Goal: Feedback & Contribution: Contribute content

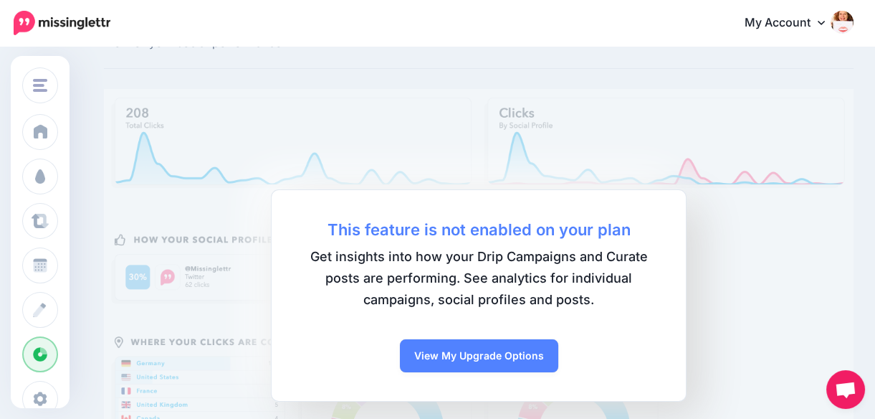
scroll to position [64, 0]
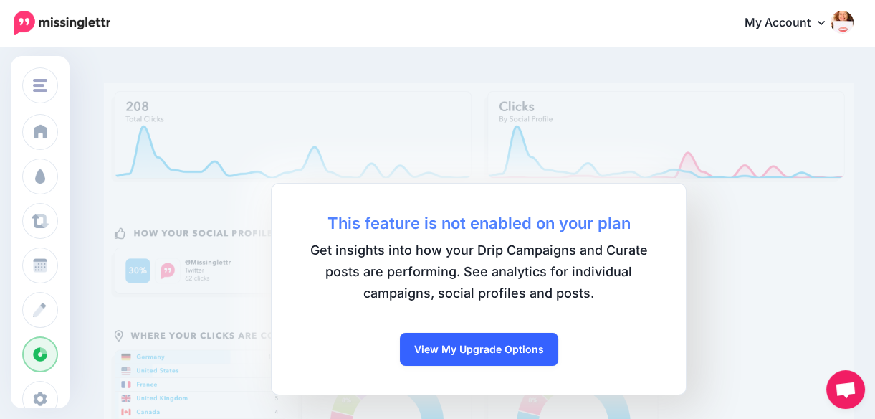
click at [490, 344] on link "View My Upgrade Options" at bounding box center [479, 349] width 158 height 33
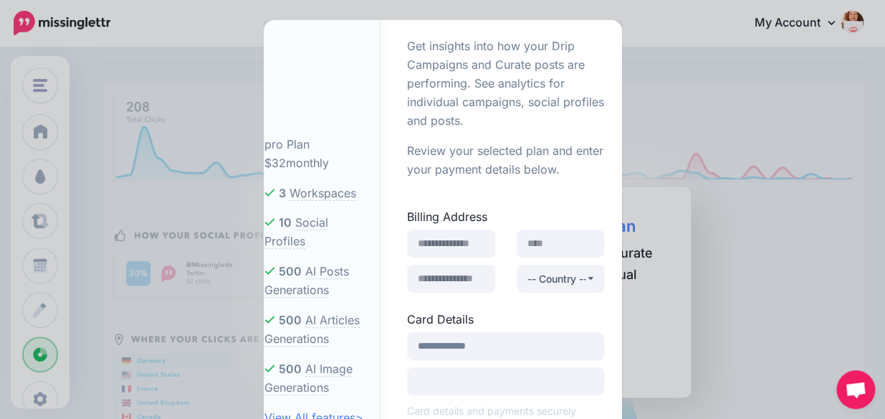
click at [740, 231] on div "pro Plan $32 monthly 3 Workspaces 10 Social Profiles 500 500 500 >" at bounding box center [442, 209] width 885 height 419
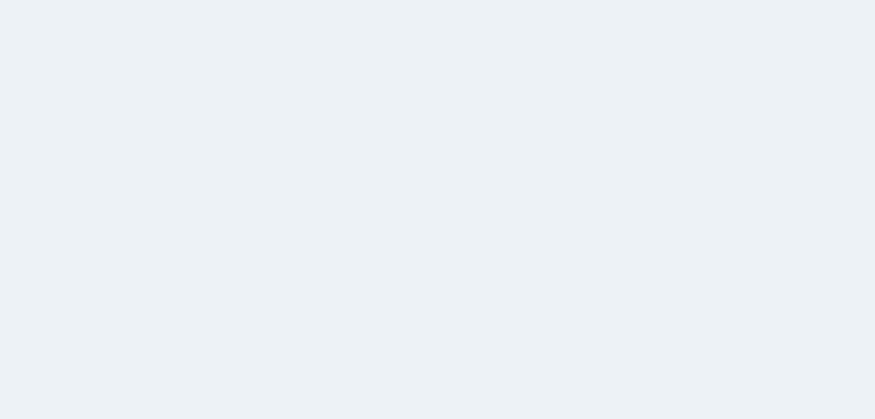
scroll to position [64, 0]
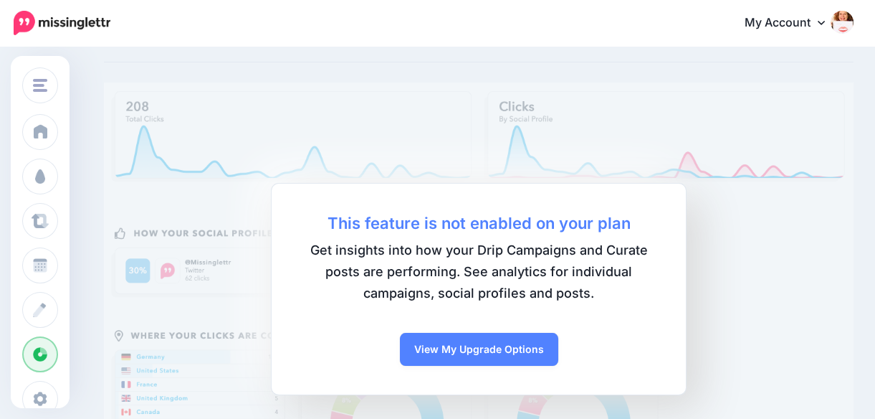
click at [826, 21] on link "My Account" at bounding box center [791, 23] width 123 height 35
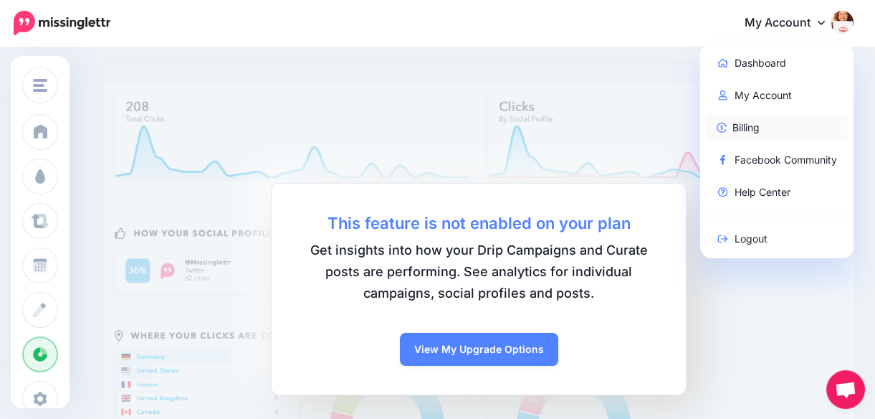
click at [753, 123] on link "Billing" at bounding box center [777, 127] width 143 height 28
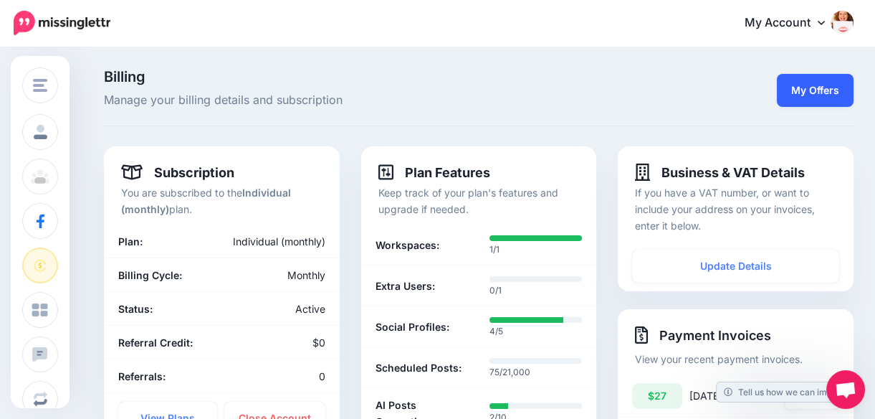
click at [838, 89] on link "My Offers" at bounding box center [815, 90] width 77 height 33
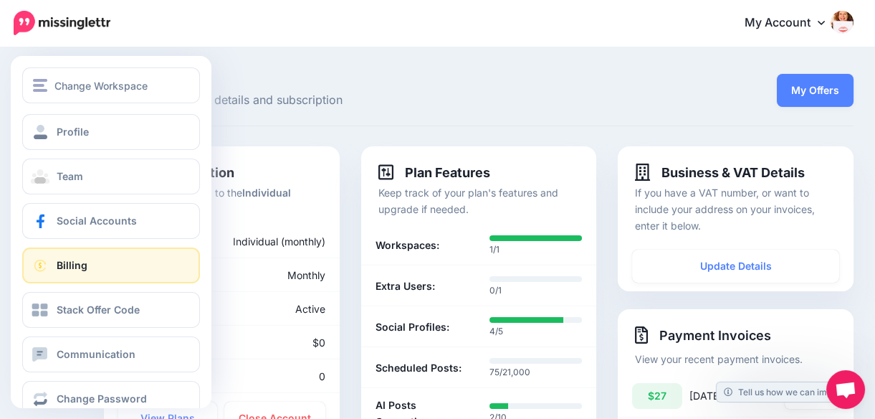
scroll to position [29, 0]
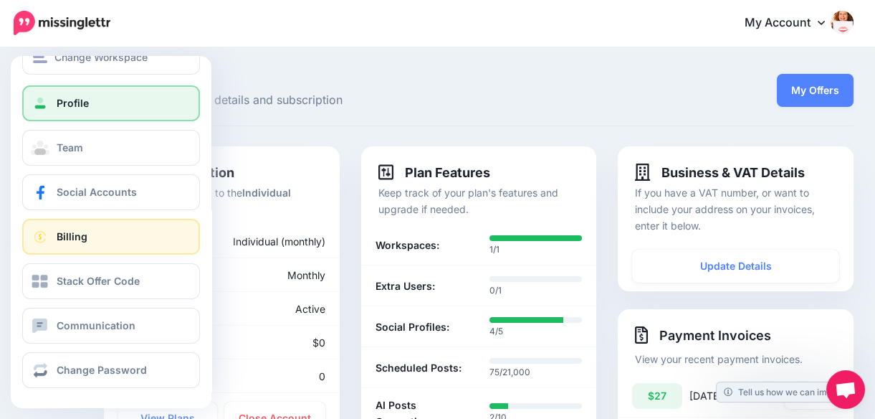
click at [72, 102] on span "Profile" at bounding box center [73, 103] width 32 height 12
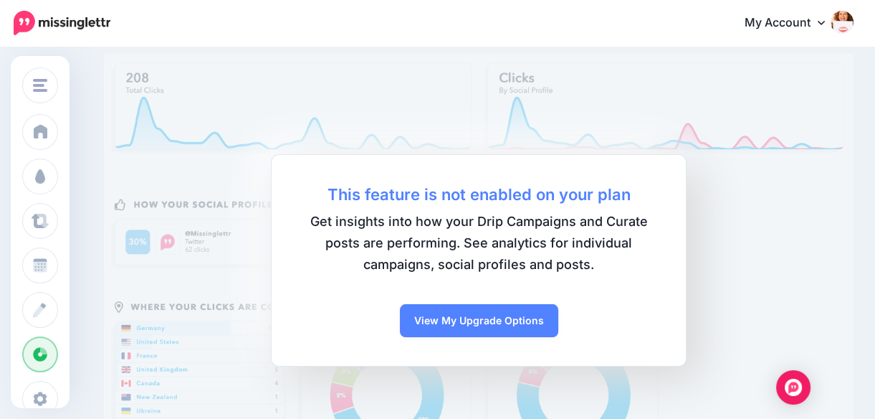
scroll to position [93, 0]
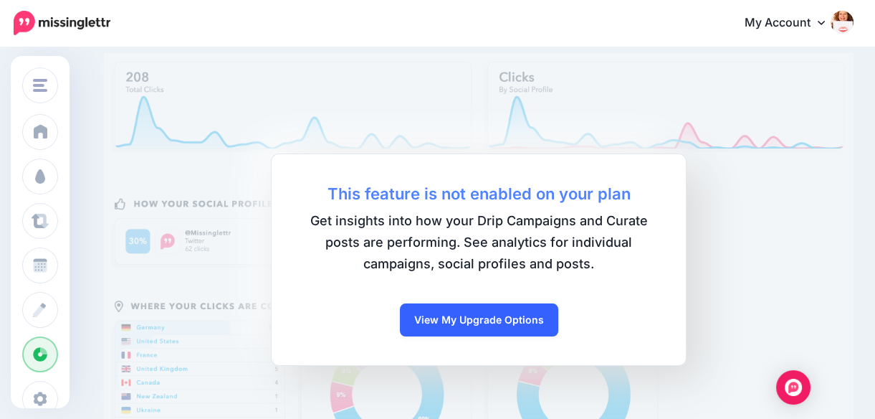
click at [517, 322] on link "View My Upgrade Options" at bounding box center [479, 319] width 158 height 33
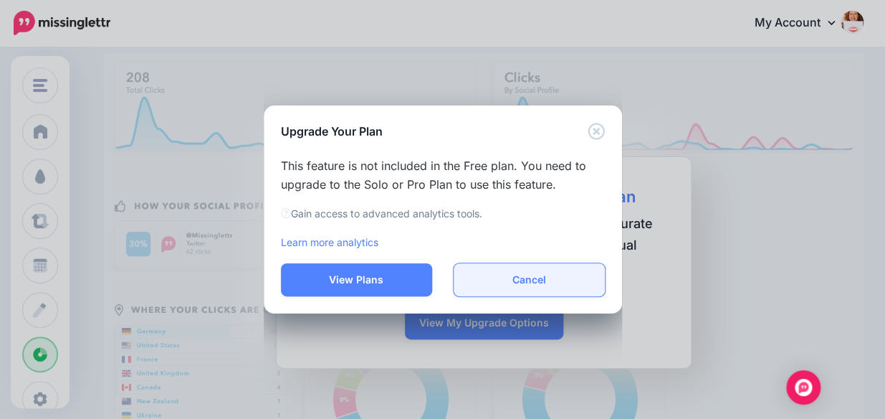
click at [525, 281] on button "Cancel" at bounding box center [529, 279] width 151 height 33
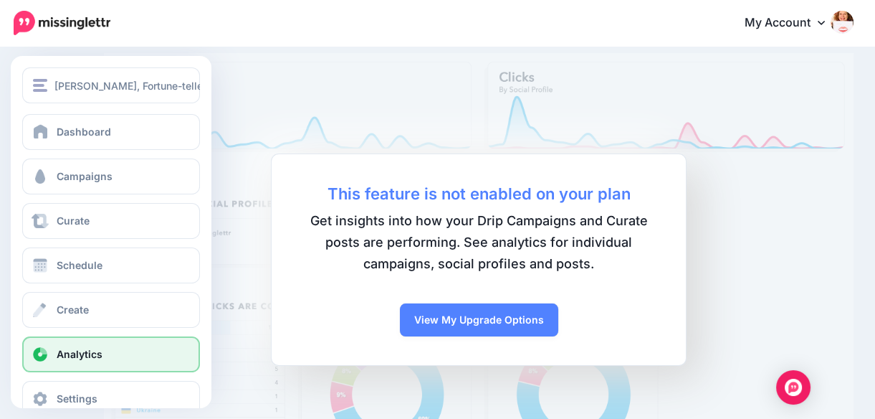
click at [64, 354] on span "Analytics" at bounding box center [80, 354] width 46 height 12
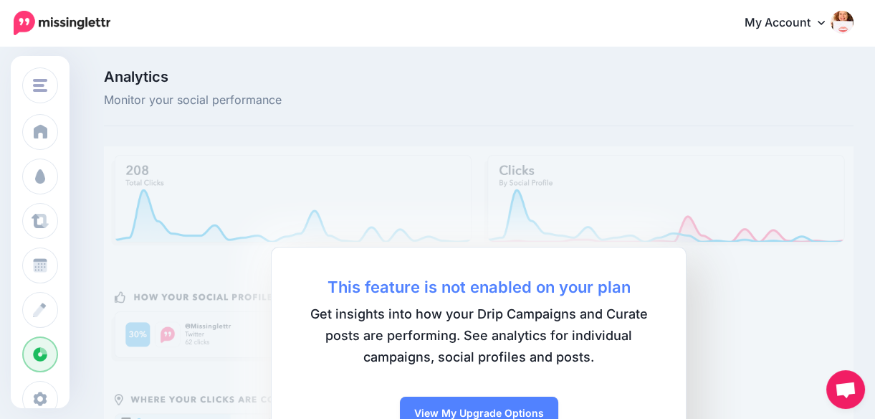
click at [825, 21] on icon at bounding box center [821, 21] width 7 height 11
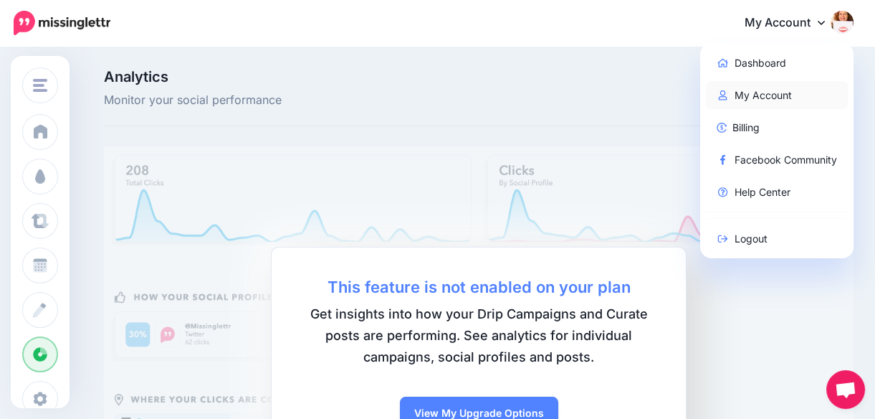
click at [785, 92] on link "My Account" at bounding box center [777, 95] width 143 height 28
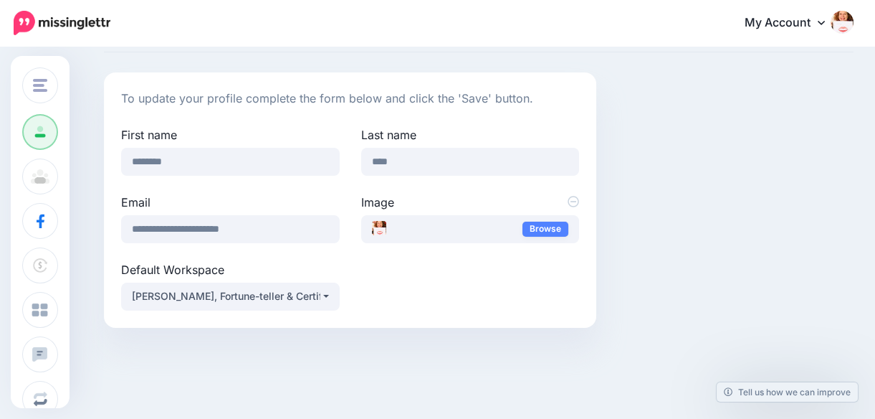
scroll to position [80, 0]
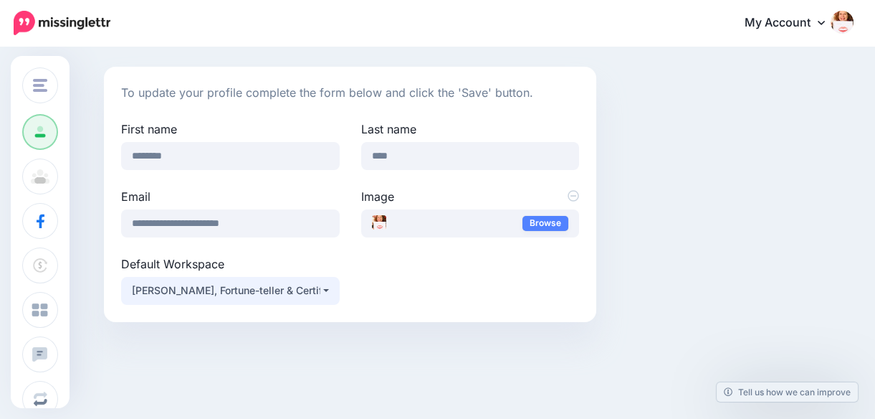
click at [330, 287] on button "[PERSON_NAME], Fortune-teller & Certified Lipsologist" at bounding box center [230, 291] width 219 height 28
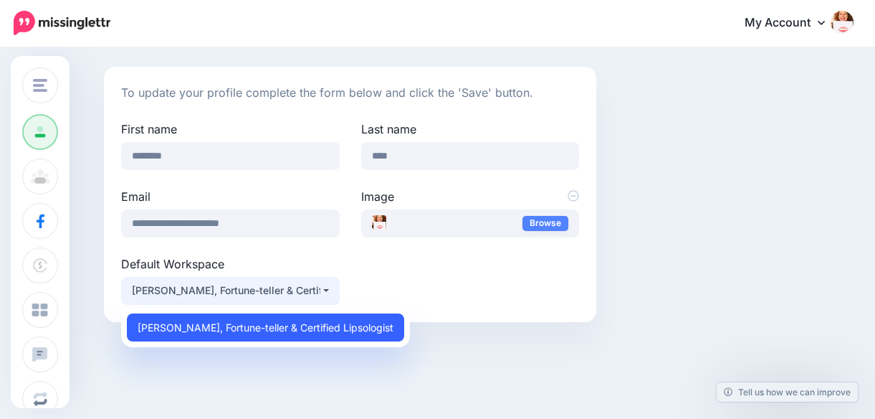
click at [372, 326] on span "[PERSON_NAME], Fortune-teller & Certified Lipsologist" at bounding box center [266, 326] width 256 height 17
select select "*****"
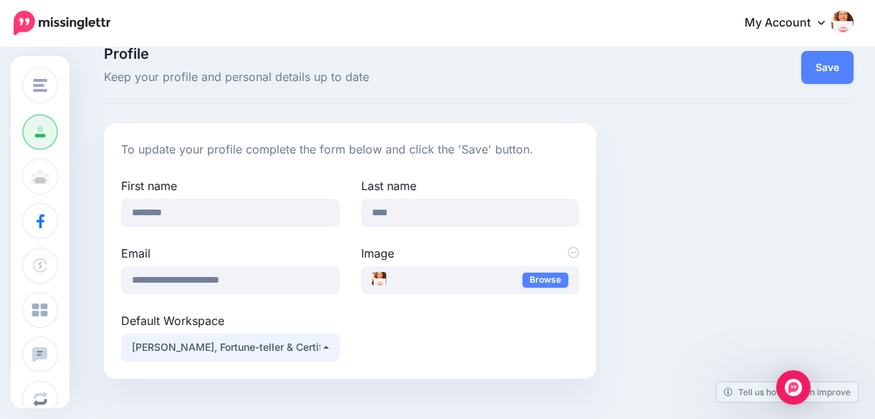
scroll to position [15, 0]
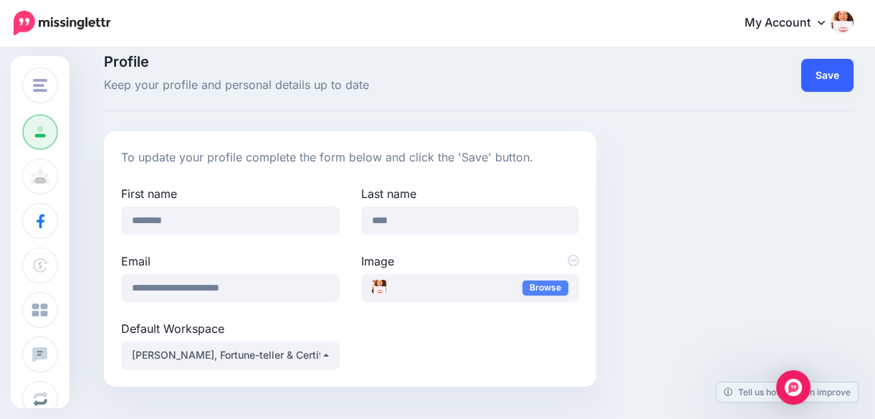
click at [838, 72] on button "Save" at bounding box center [827, 75] width 52 height 33
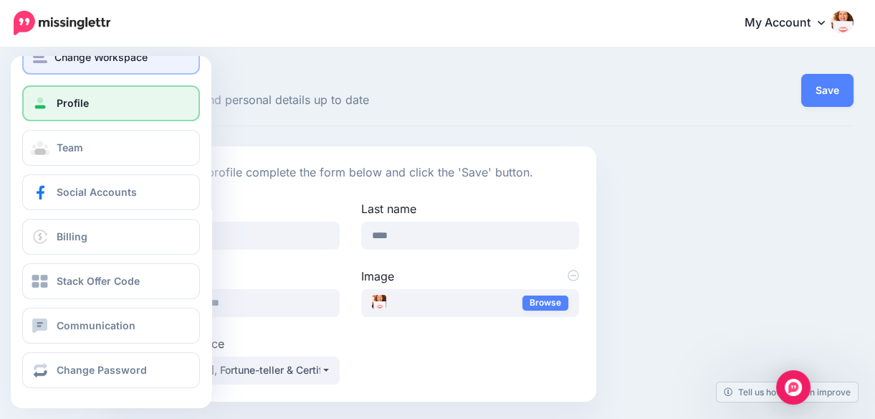
click at [39, 59] on img "button" at bounding box center [40, 56] width 14 height 13
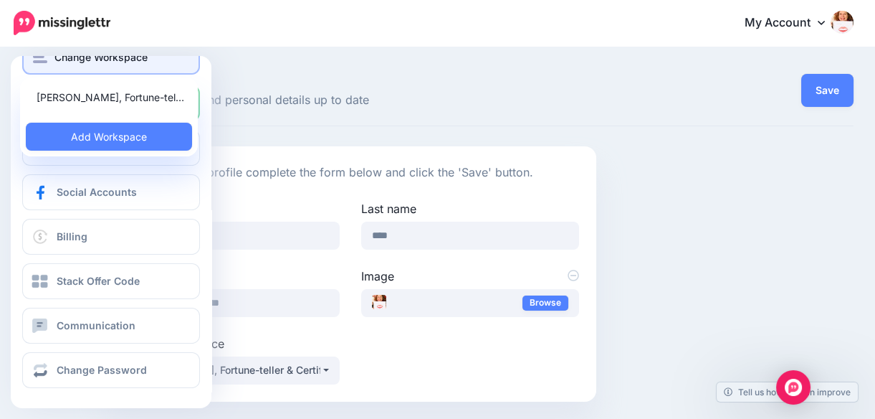
click at [39, 57] on img "button" at bounding box center [40, 56] width 14 height 13
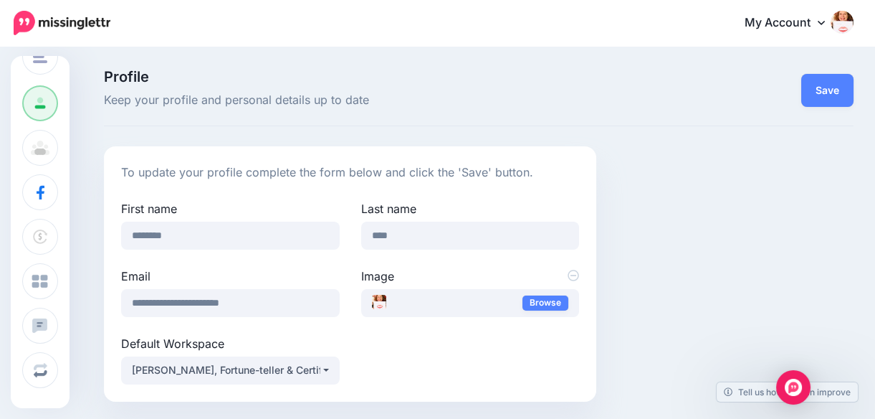
click at [810, 19] on link "My Account" at bounding box center [791, 23] width 123 height 35
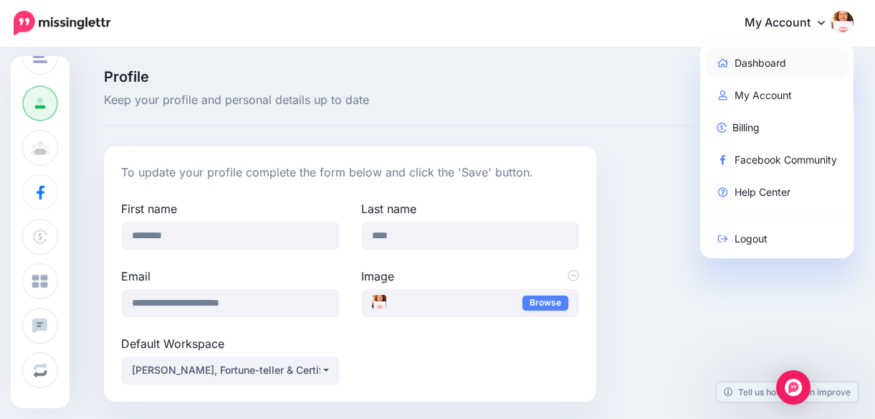
click at [755, 57] on link "Dashboard" at bounding box center [777, 63] width 143 height 28
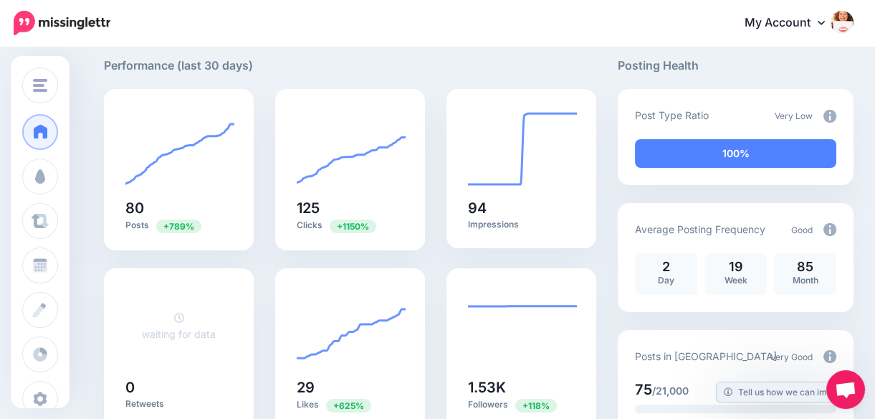
scroll to position [85, 0]
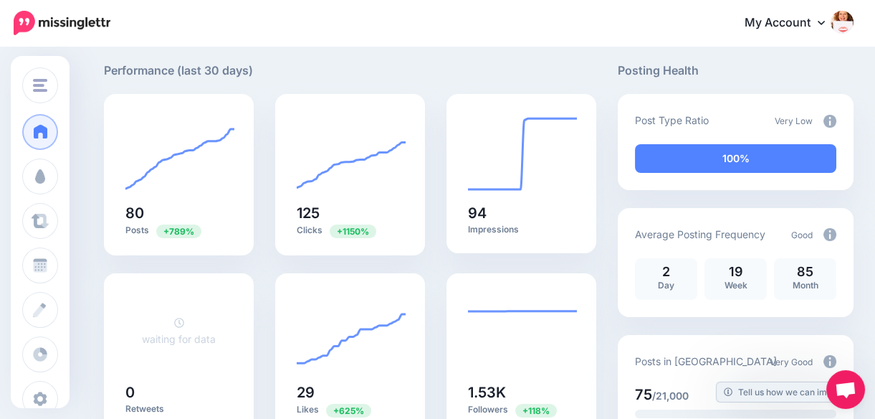
click at [754, 155] on div "100%" at bounding box center [735, 158] width 201 height 29
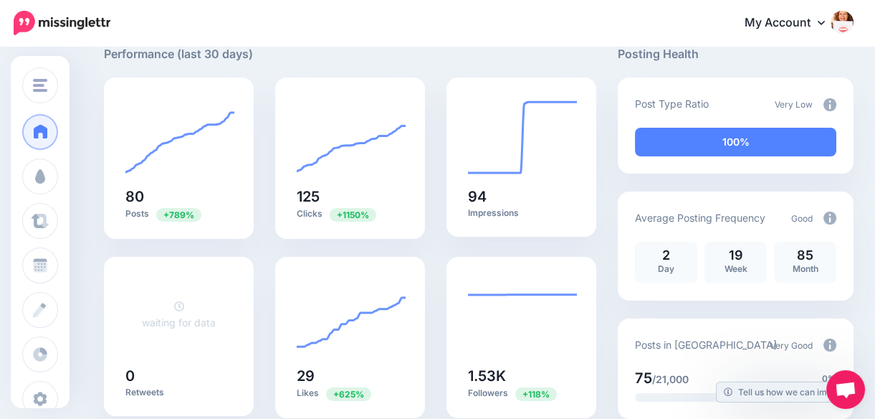
scroll to position [104, 0]
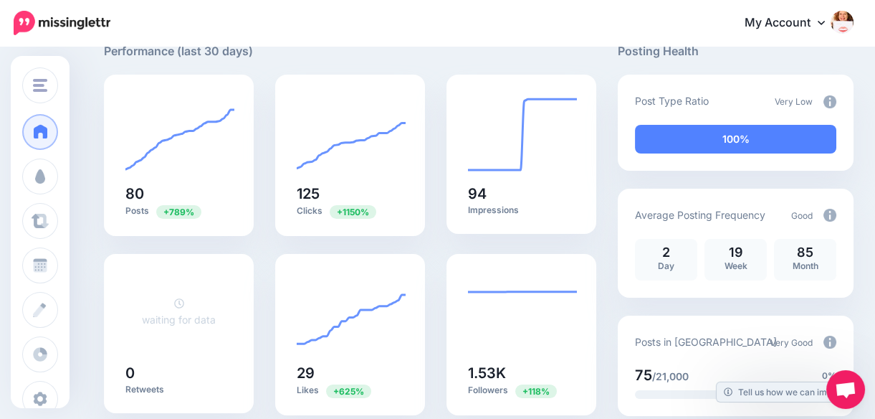
click at [824, 100] on div "Very Low" at bounding box center [806, 101] width 62 height 19
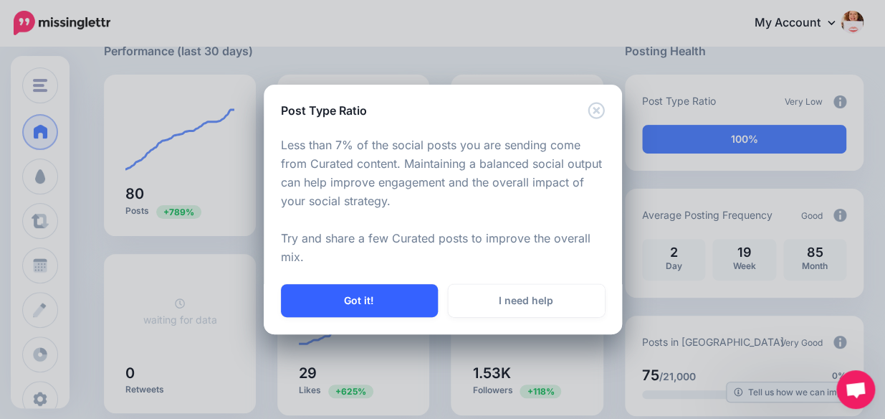
click at [371, 295] on button "Got it!" at bounding box center [359, 300] width 157 height 33
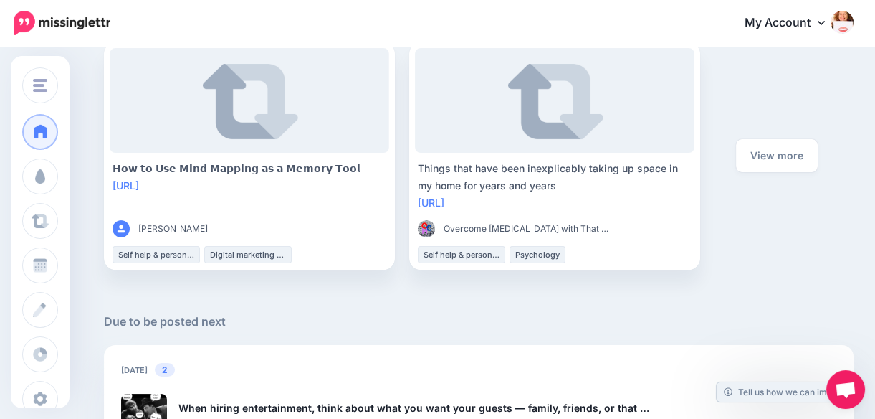
scroll to position [676, 0]
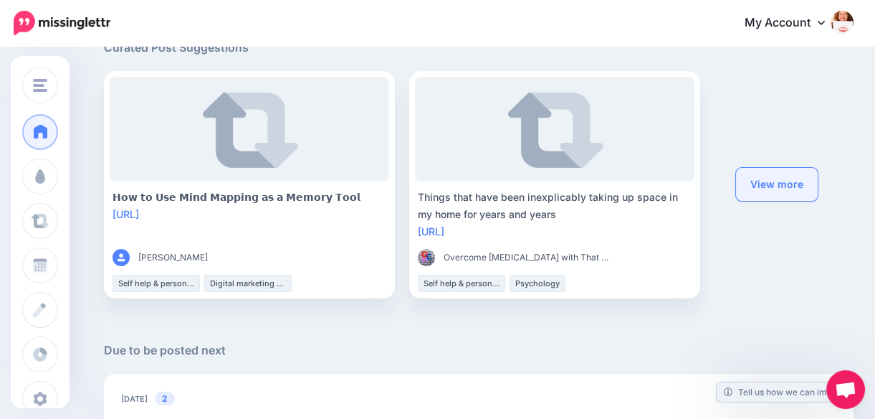
click at [809, 180] on link "View more" at bounding box center [777, 184] width 82 height 33
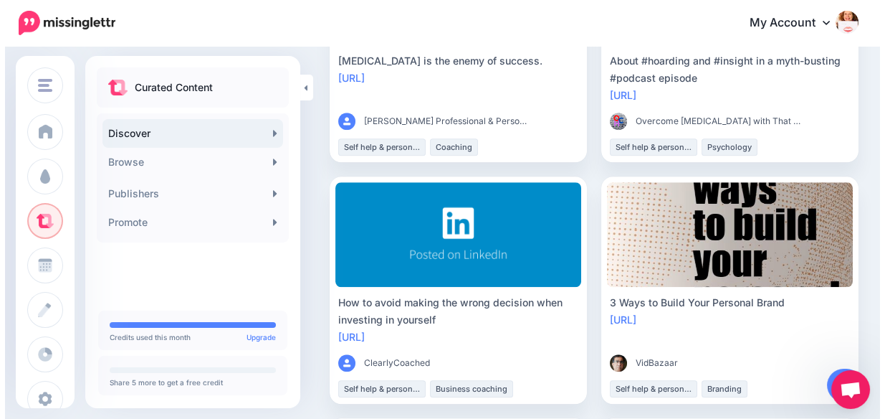
scroll to position [2182, 0]
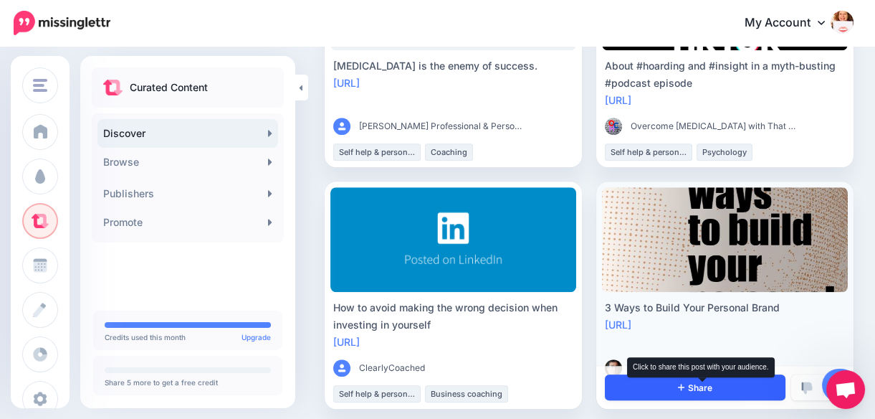
click at [696, 385] on span "Share" at bounding box center [695, 387] width 34 height 9
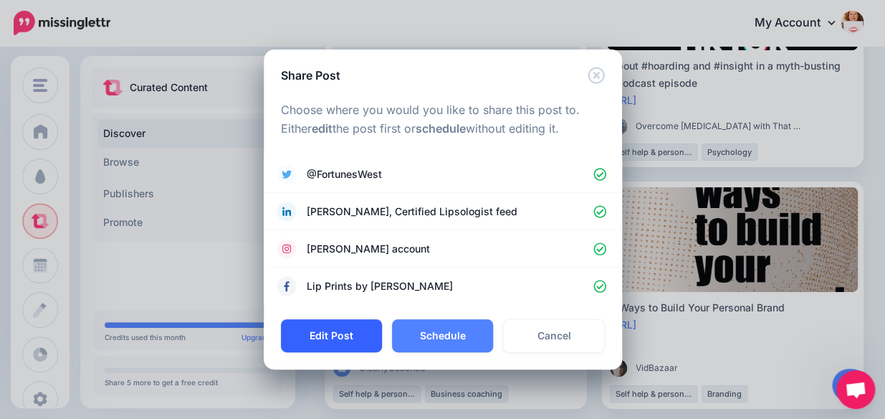
click at [350, 335] on button "Edit Post" at bounding box center [331, 335] width 101 height 33
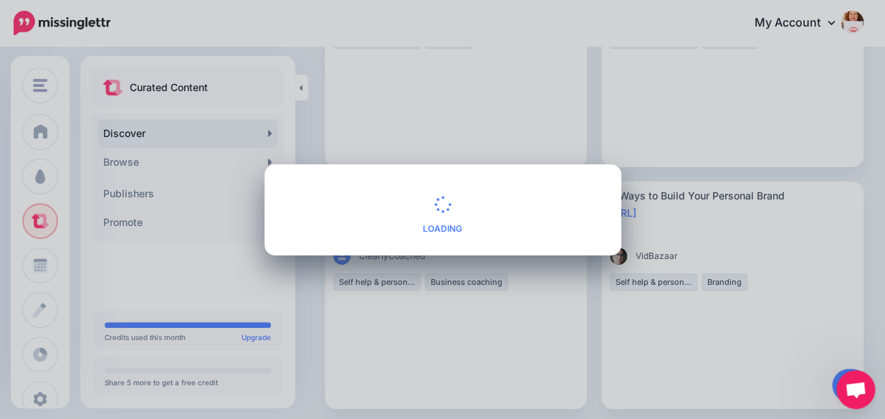
scroll to position [2071, 0]
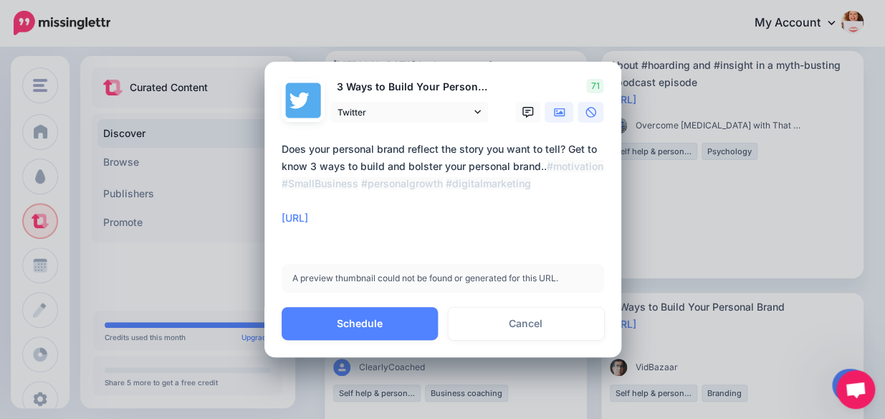
click at [560, 108] on icon at bounding box center [559, 111] width 11 height 9
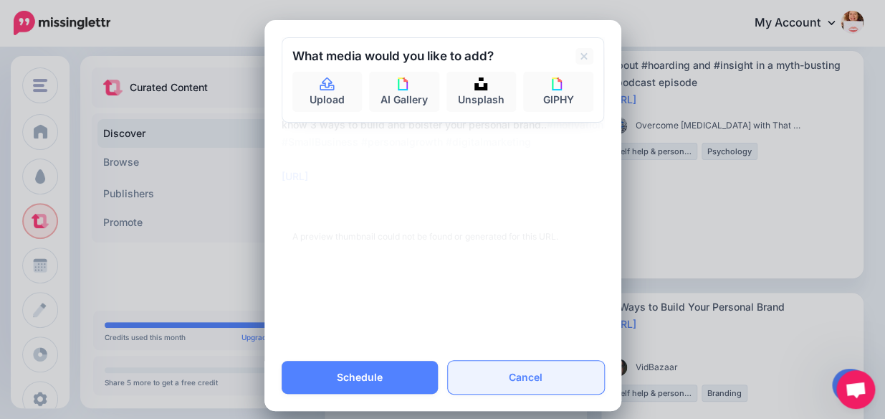
click at [515, 384] on link "Cancel" at bounding box center [526, 376] width 156 height 33
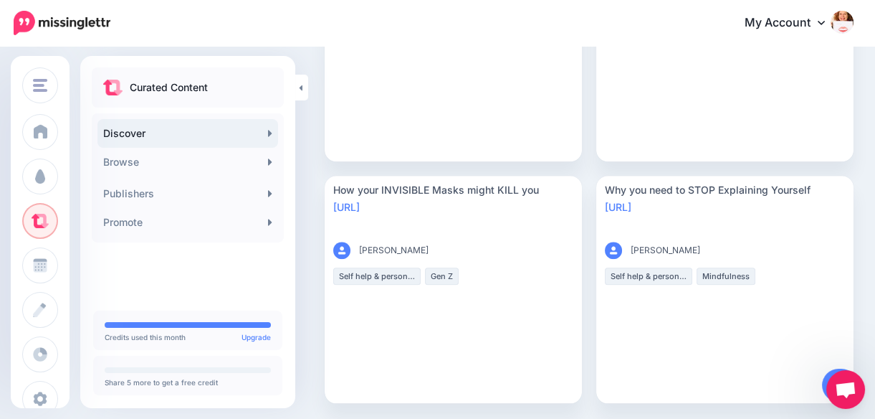
scroll to position [2745, 0]
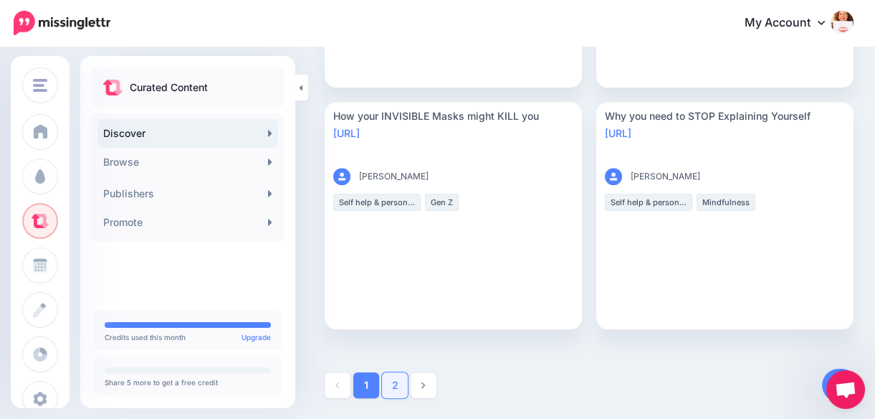
click at [390, 379] on link "2" at bounding box center [395, 385] width 26 height 26
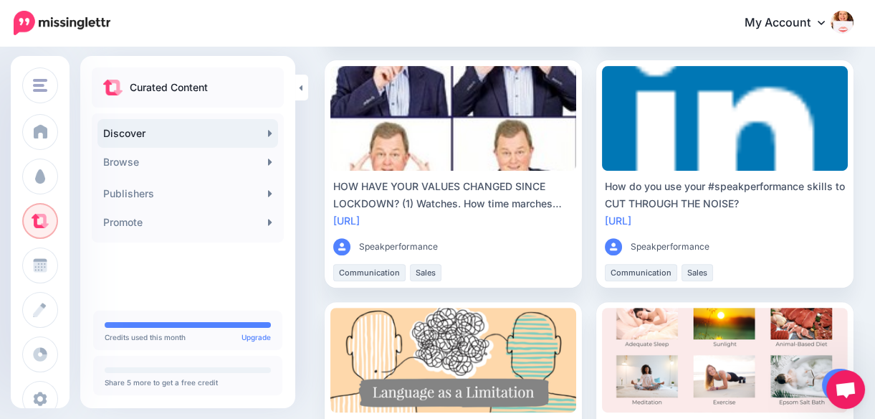
scroll to position [1093, 0]
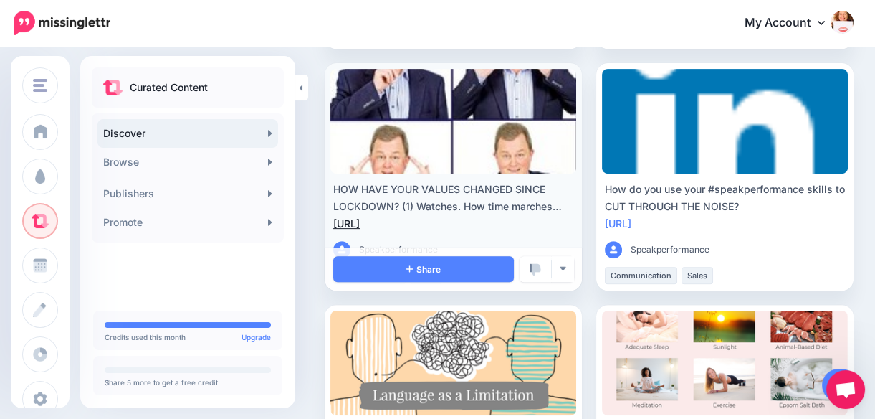
click at [360, 222] on link "https://lttr.ai/ZP6Q" at bounding box center [346, 223] width 27 height 12
click at [444, 117] on link at bounding box center [453, 121] width 246 height 105
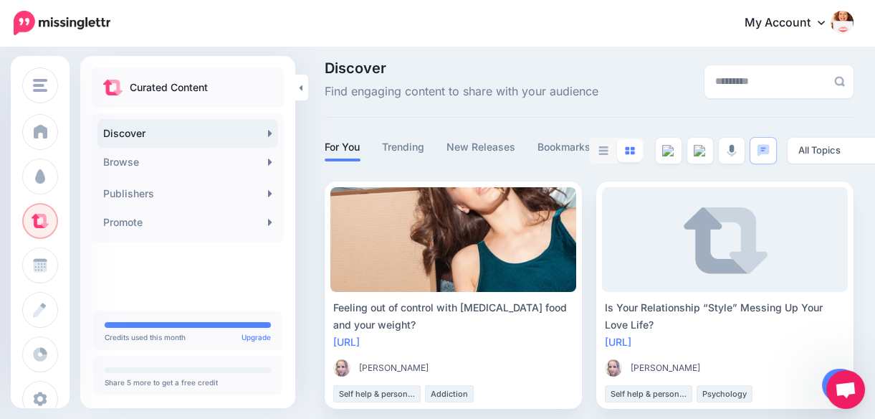
scroll to position [0, 0]
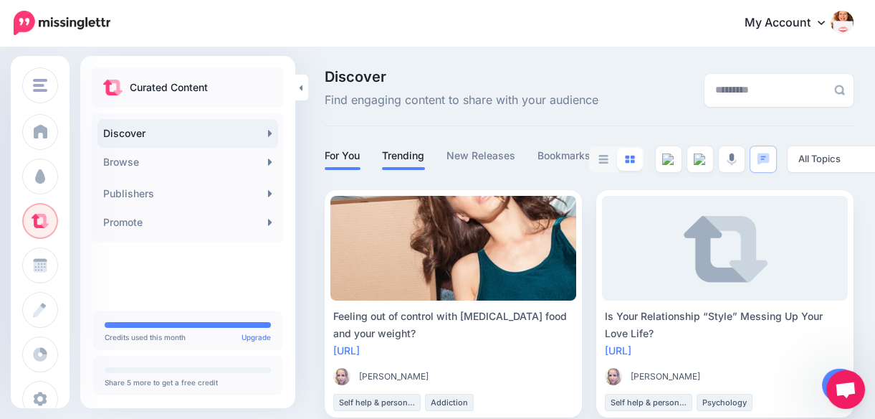
click at [408, 157] on link "Trending" at bounding box center [403, 155] width 43 height 17
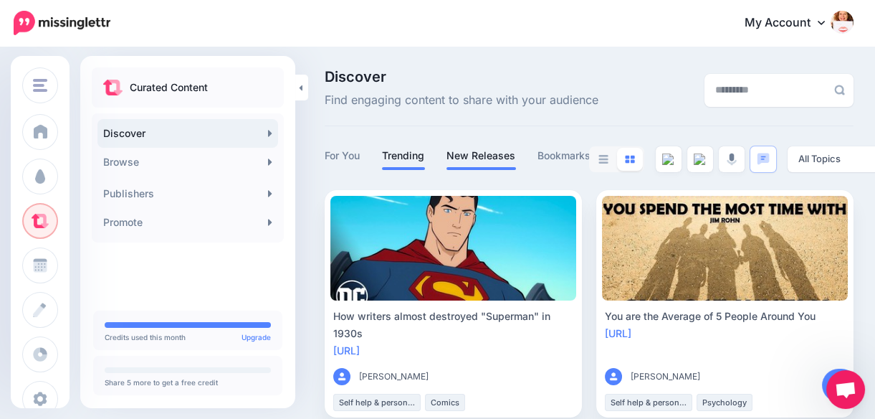
click at [502, 158] on link "New Releases" at bounding box center [481, 155] width 70 height 17
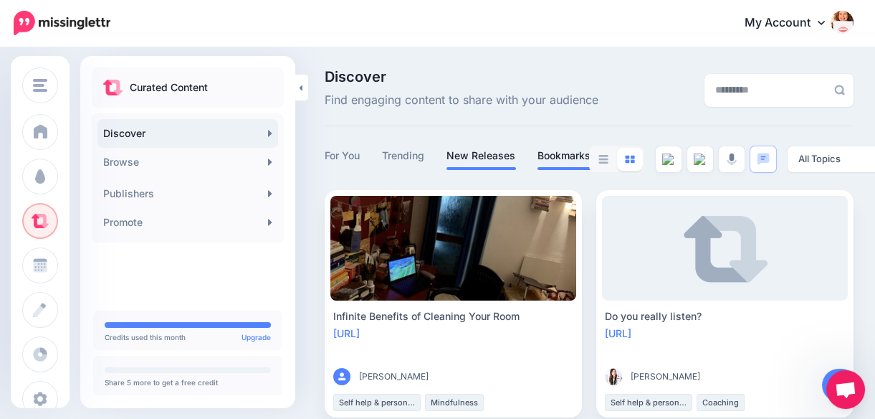
click at [576, 157] on link "Bookmarks" at bounding box center [564, 155] width 54 height 17
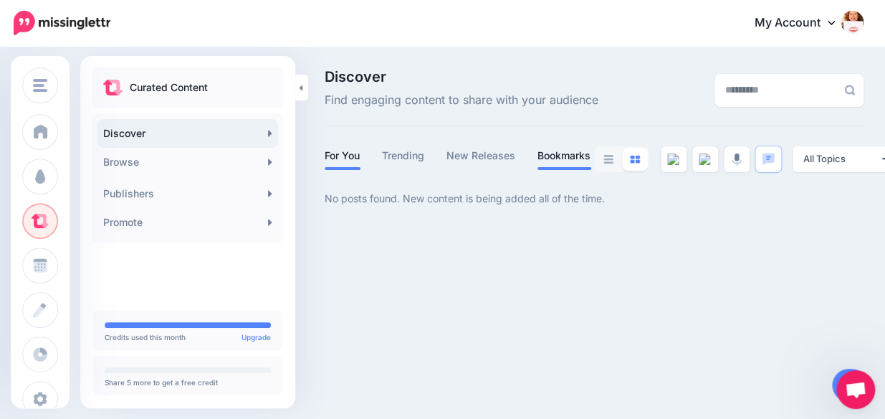
click at [352, 157] on link "For You" at bounding box center [343, 155] width 36 height 17
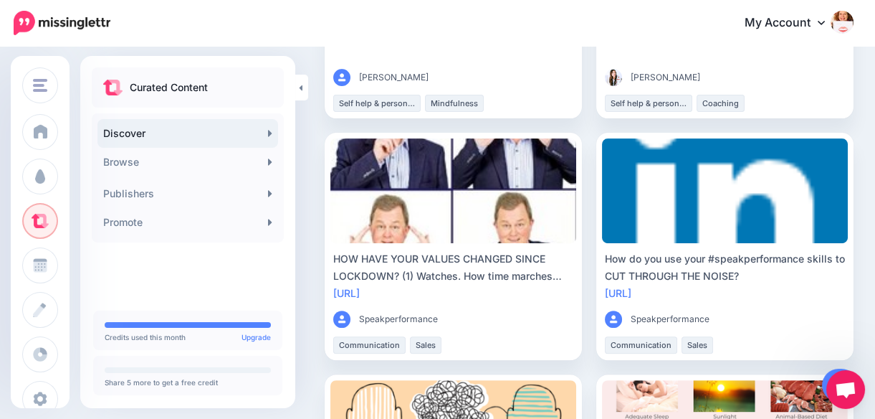
scroll to position [1034, 0]
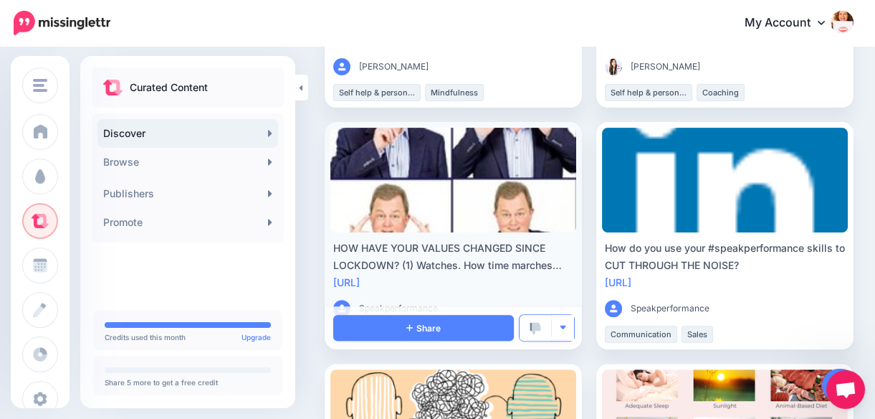
click at [565, 327] on img "button" at bounding box center [563, 327] width 8 height 8
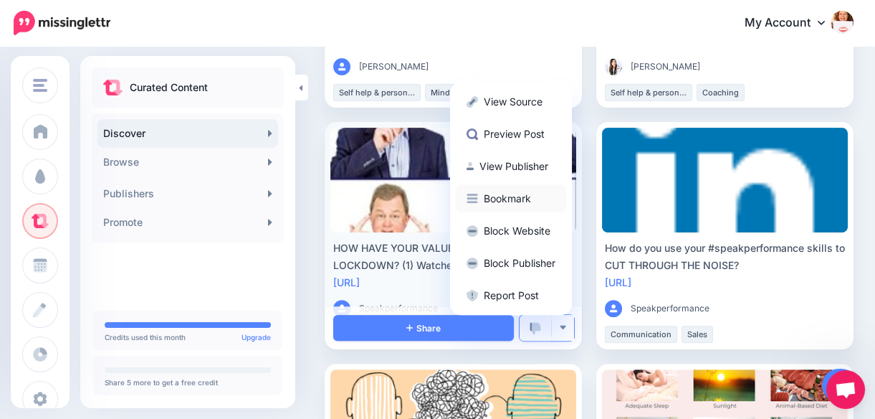
click at [521, 190] on link "Bookmark" at bounding box center [511, 198] width 110 height 28
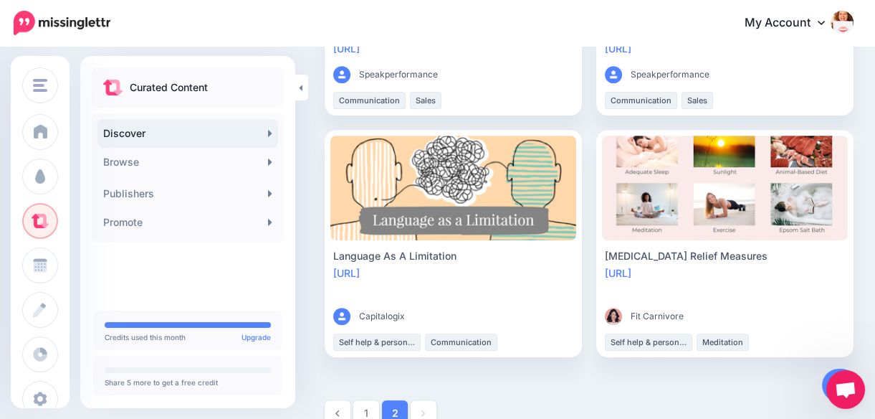
scroll to position [1296, 0]
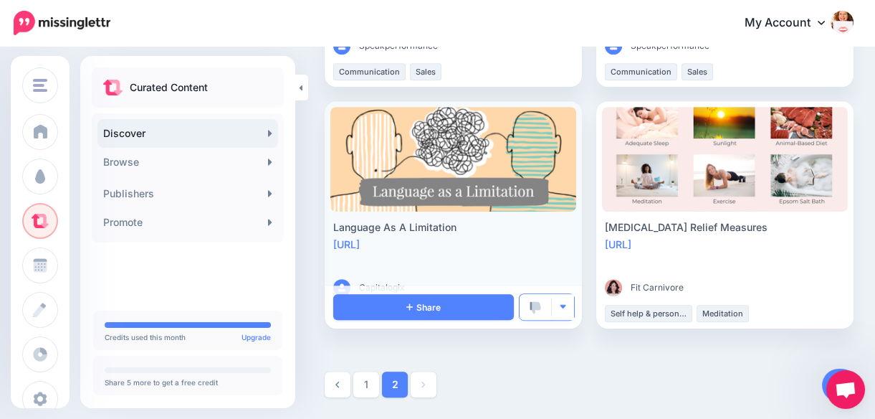
click at [566, 303] on img "button" at bounding box center [563, 306] width 8 height 8
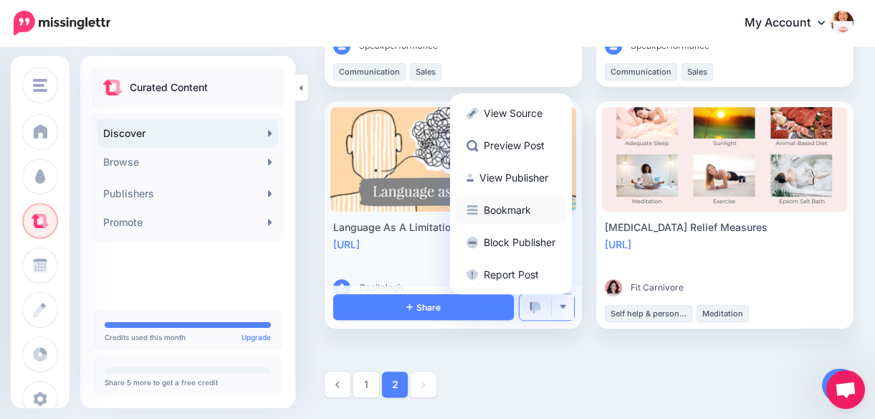
click at [494, 205] on link "Bookmark" at bounding box center [511, 210] width 110 height 28
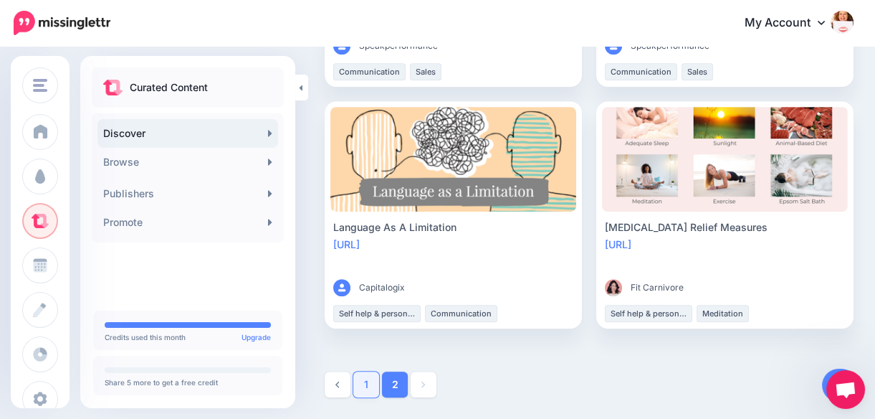
click at [359, 382] on link "1" at bounding box center [366, 384] width 26 height 26
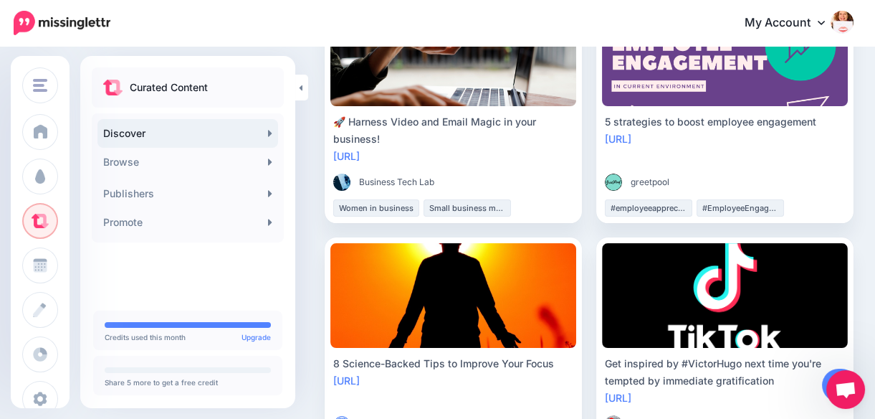
scroll to position [467, 0]
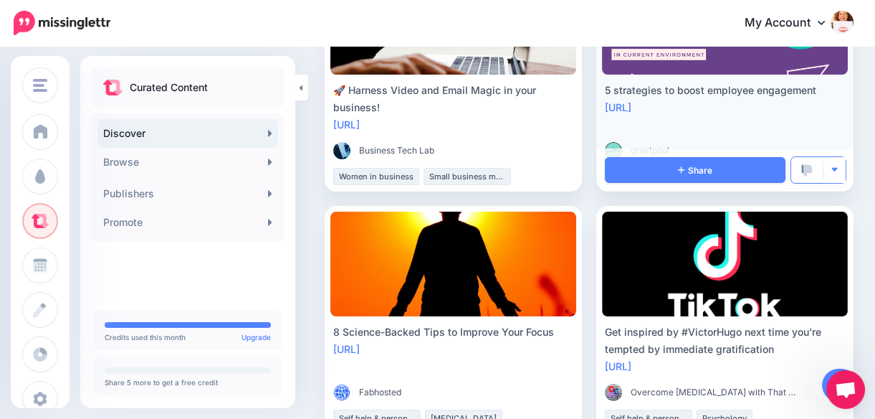
click at [838, 168] on img "button" at bounding box center [835, 170] width 8 height 8
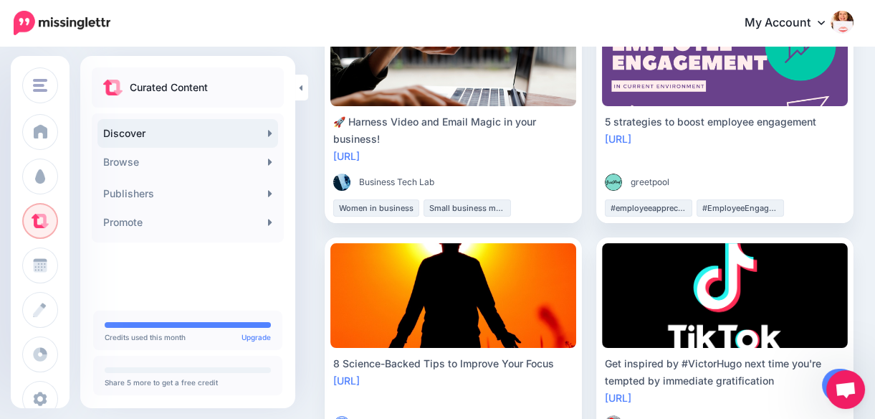
scroll to position [430, 0]
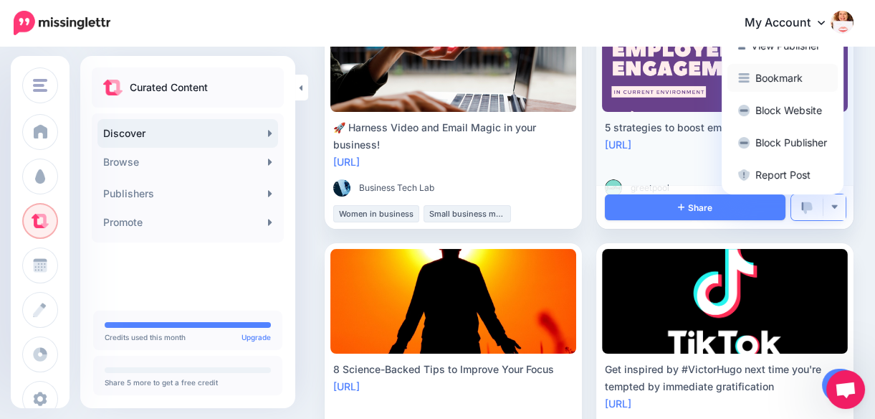
click at [789, 72] on link "Bookmark" at bounding box center [782, 78] width 110 height 28
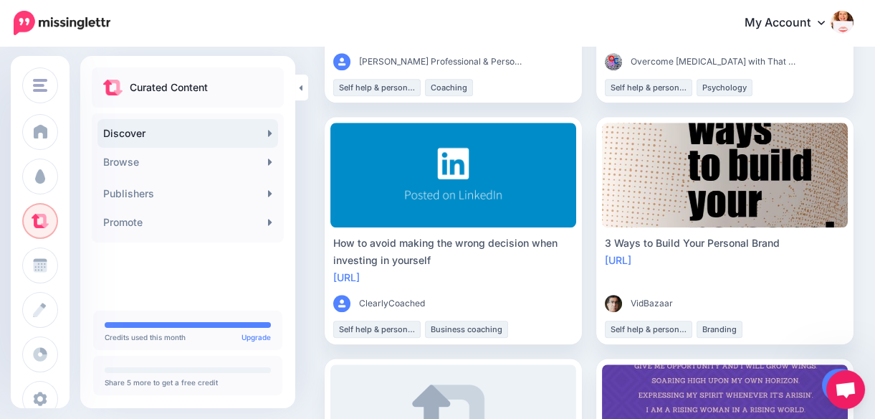
scroll to position [2257, 0]
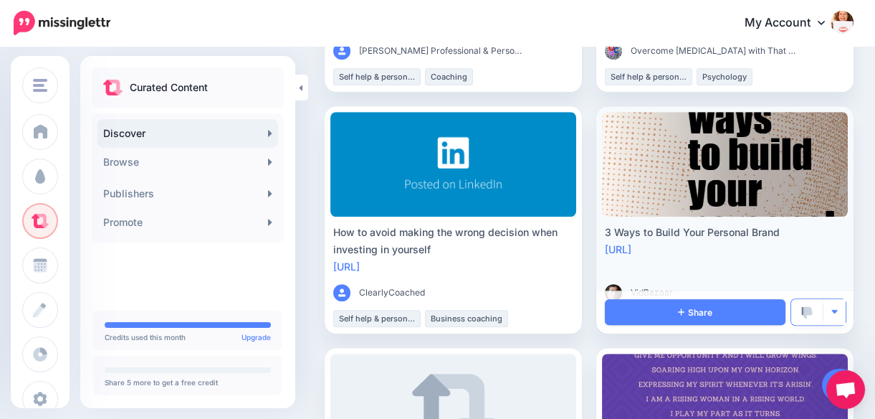
click at [843, 306] on button "button" at bounding box center [834, 312] width 22 height 26
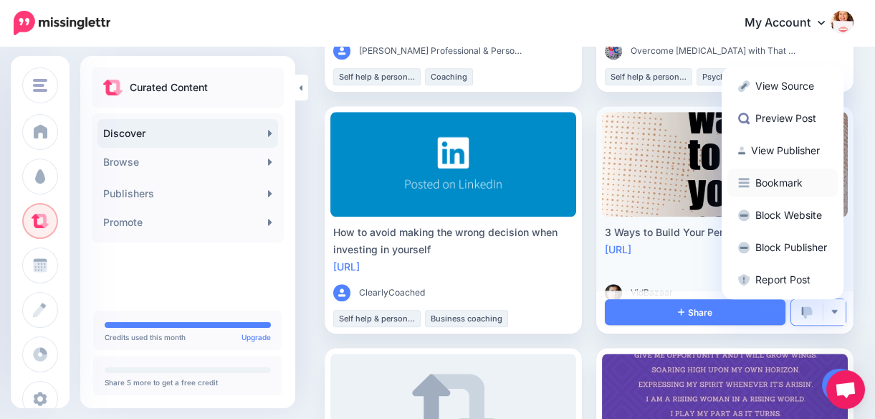
click at [770, 174] on link "Bookmark" at bounding box center [782, 182] width 110 height 28
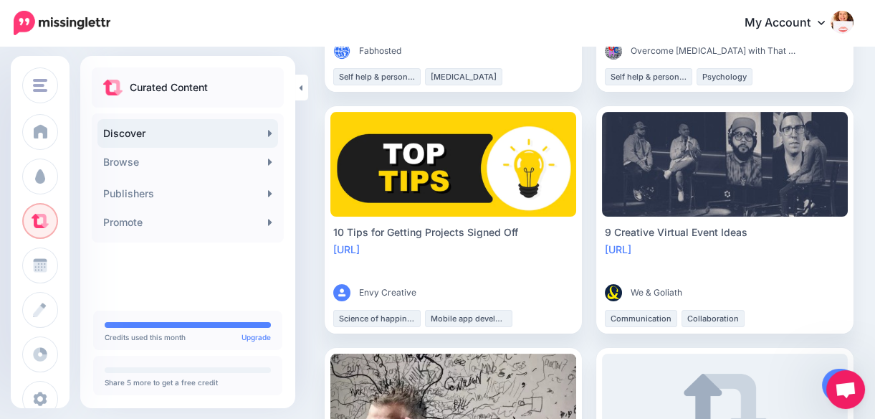
scroll to position [0, 0]
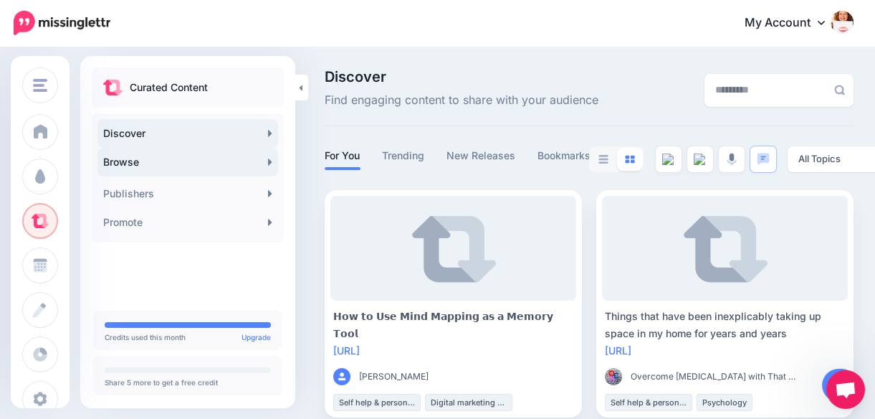
click at [268, 160] on icon at bounding box center [270, 161] width 4 height 11
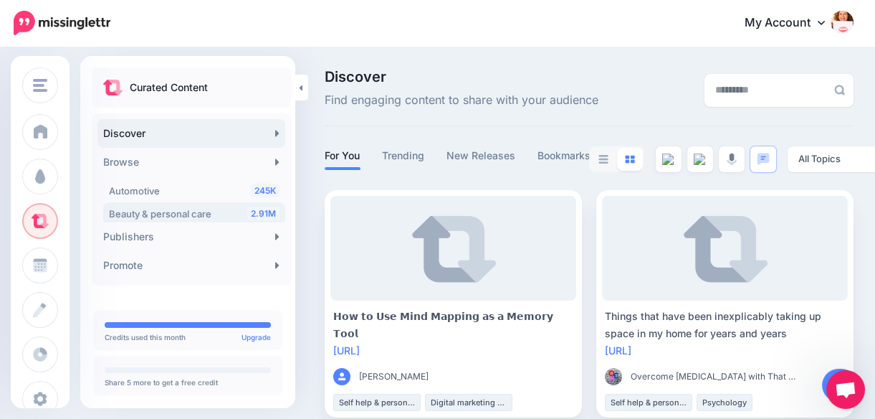
click at [186, 214] on span "Beauty & personal care" at bounding box center [160, 213] width 102 height 11
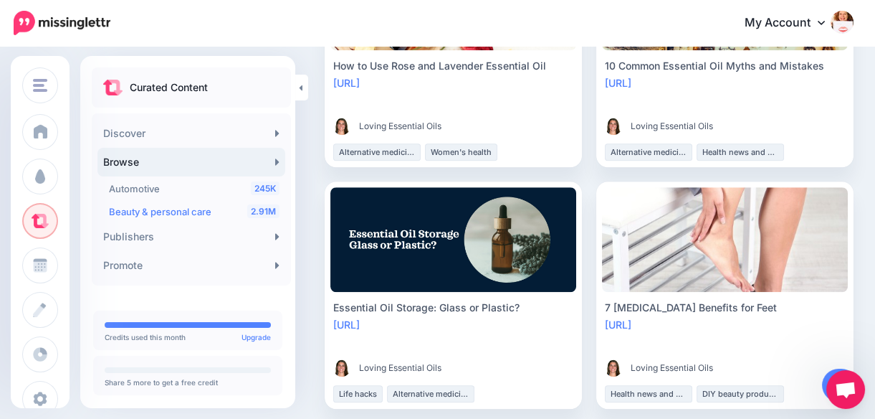
scroll to position [1945, 0]
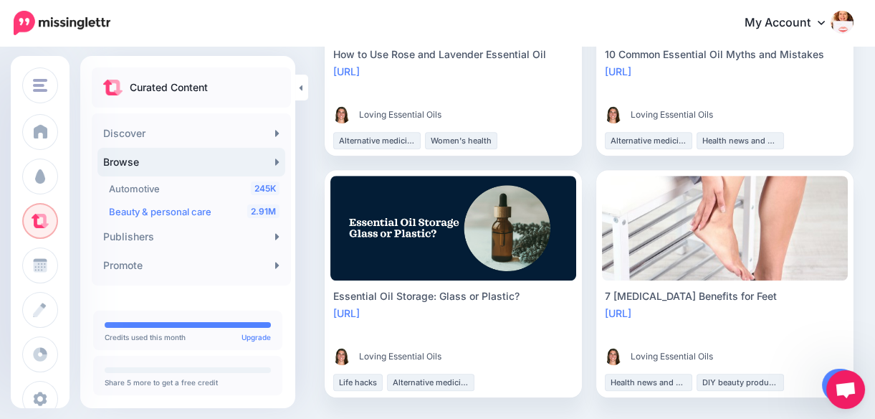
click at [272, 163] on link "Browse" at bounding box center [191, 162] width 188 height 29
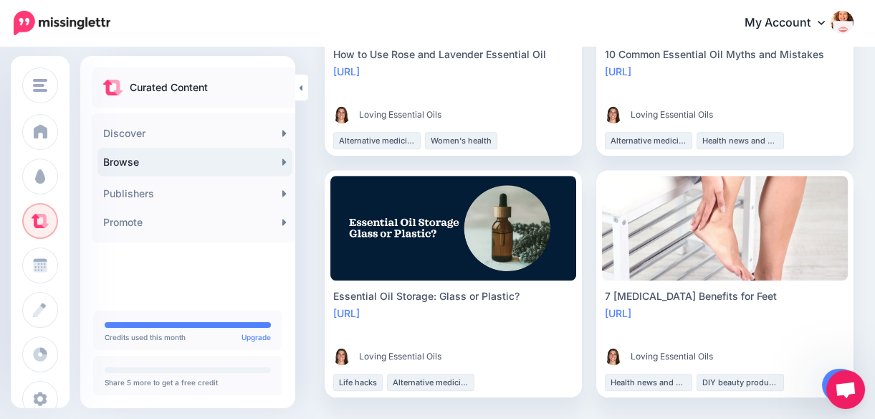
click at [254, 165] on link "Browse" at bounding box center [194, 162] width 195 height 29
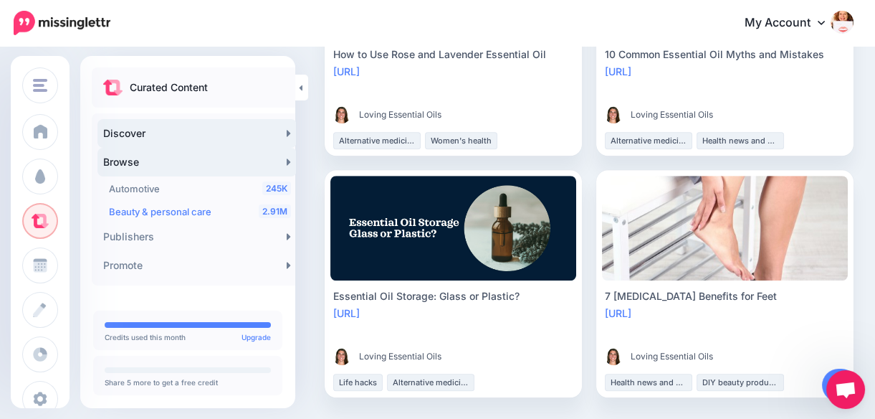
click at [287, 129] on icon at bounding box center [289, 133] width 4 height 11
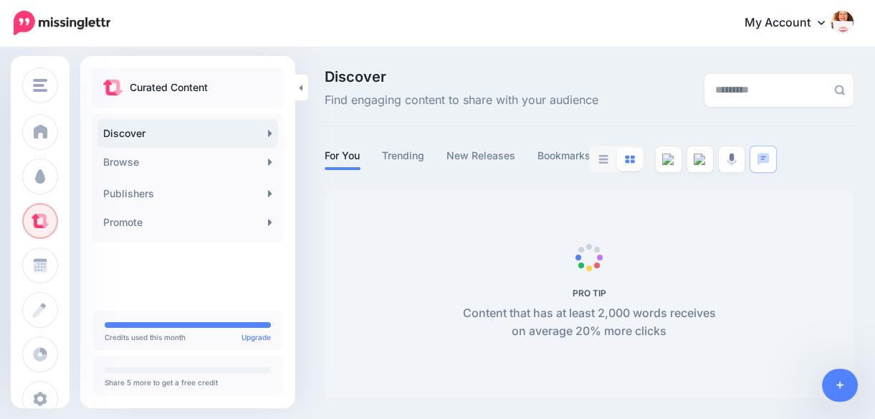
click at [144, 133] on link "Discover" at bounding box center [187, 133] width 181 height 29
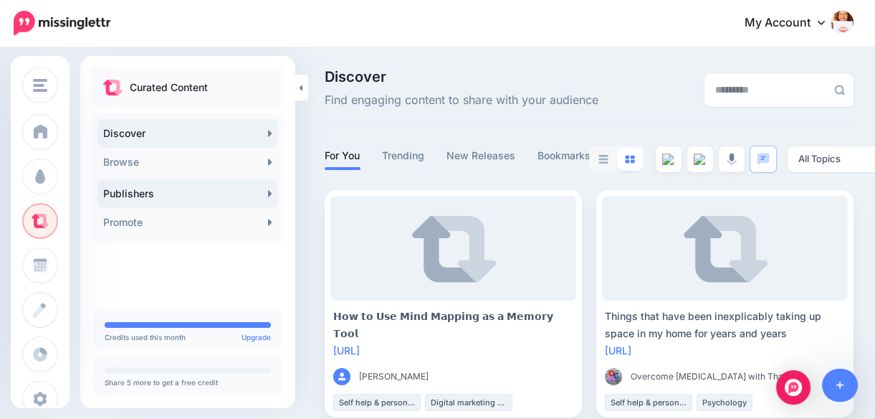
click at [265, 197] on link "Publishers" at bounding box center [187, 193] width 181 height 29
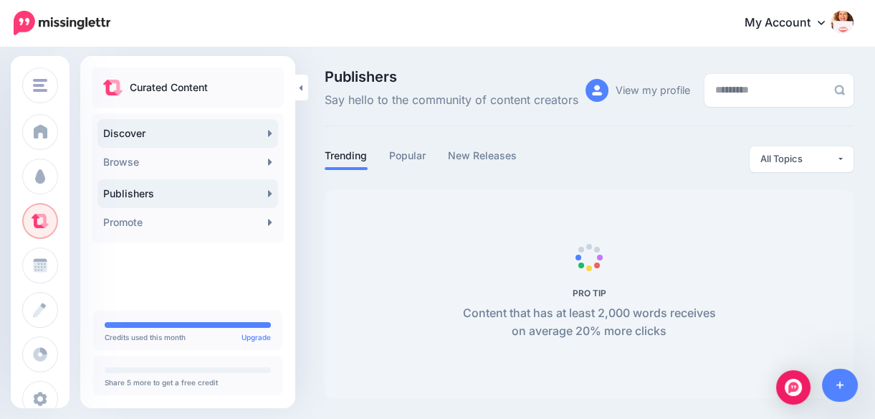
click at [265, 132] on link "Discover" at bounding box center [187, 133] width 181 height 29
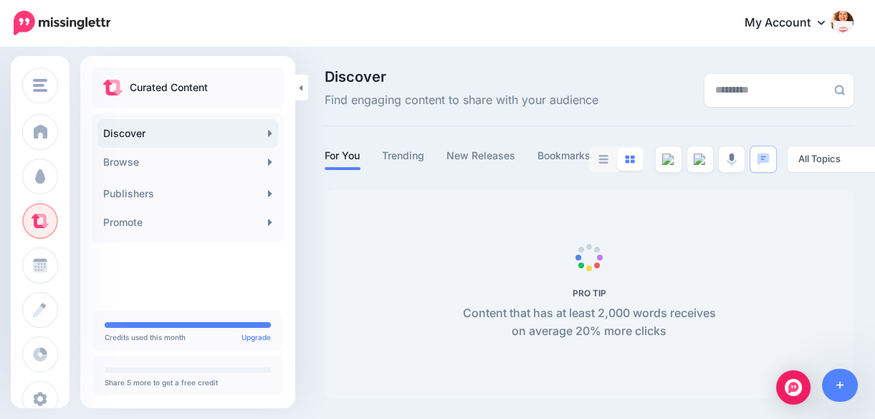
click at [161, 135] on link "Discover" at bounding box center [187, 133] width 181 height 29
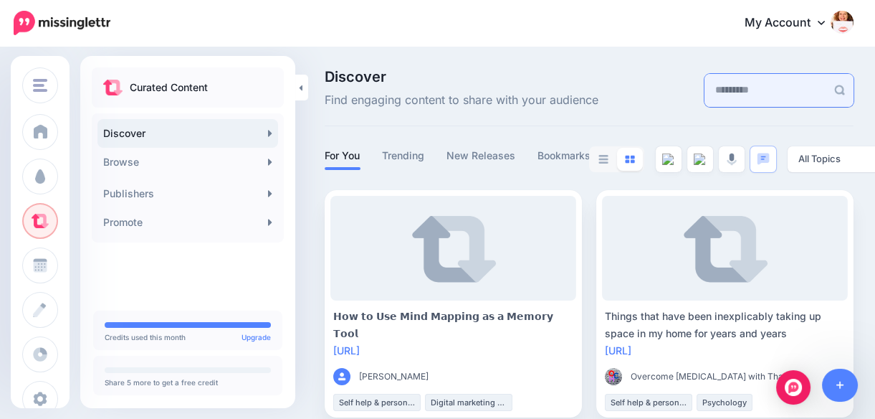
click at [778, 92] on input "text" at bounding box center [765, 90] width 122 height 33
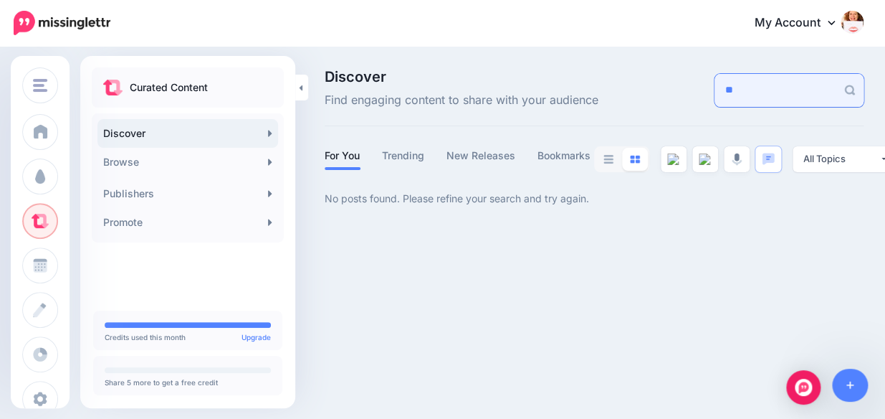
type input "*"
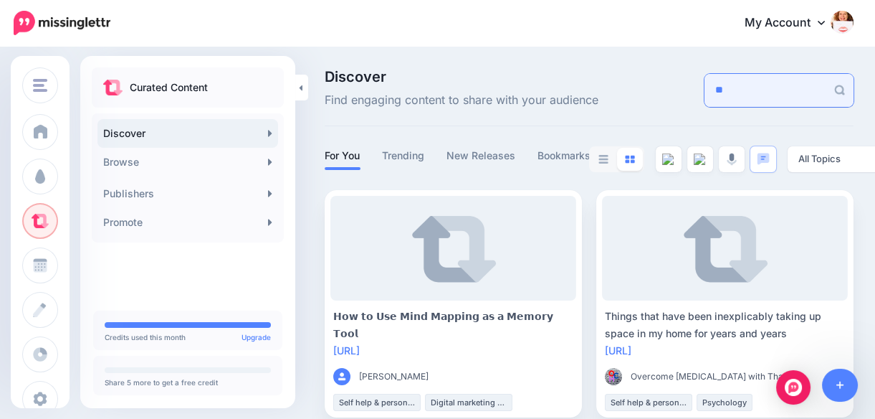
type input "*"
type input "****"
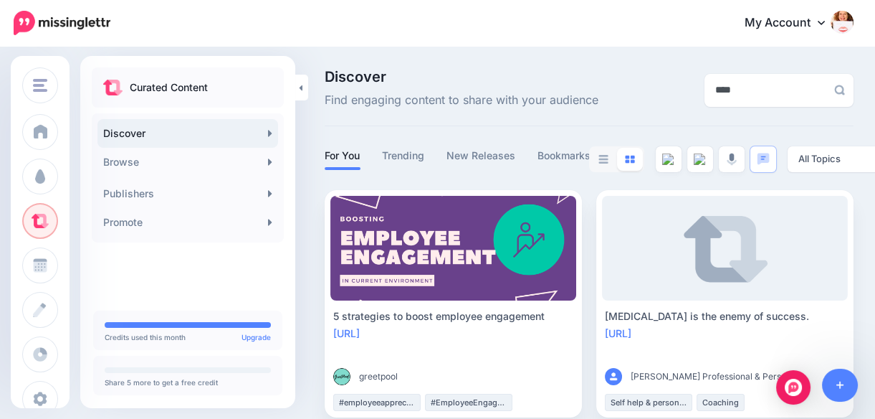
scroll to position [20, 0]
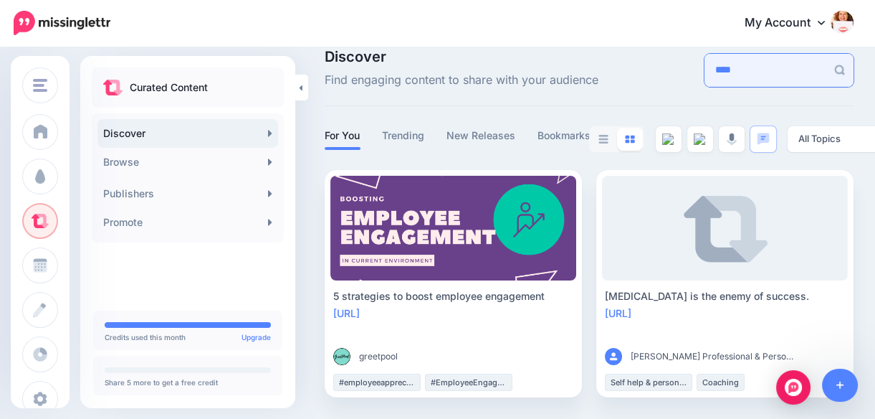
click at [725, 71] on input "****" at bounding box center [765, 70] width 122 height 33
